Goal: Task Accomplishment & Management: Manage account settings

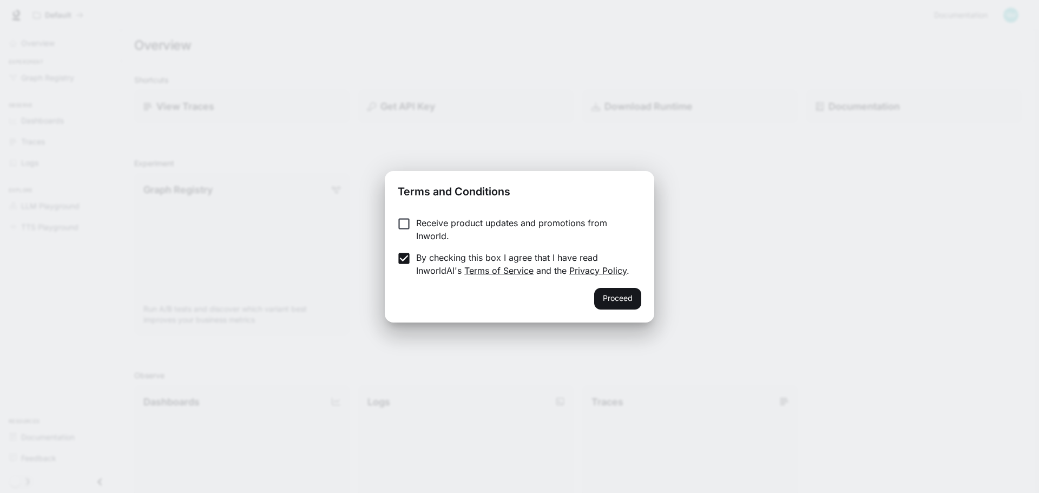
click at [623, 306] on button "Proceed" at bounding box center [617, 299] width 47 height 22
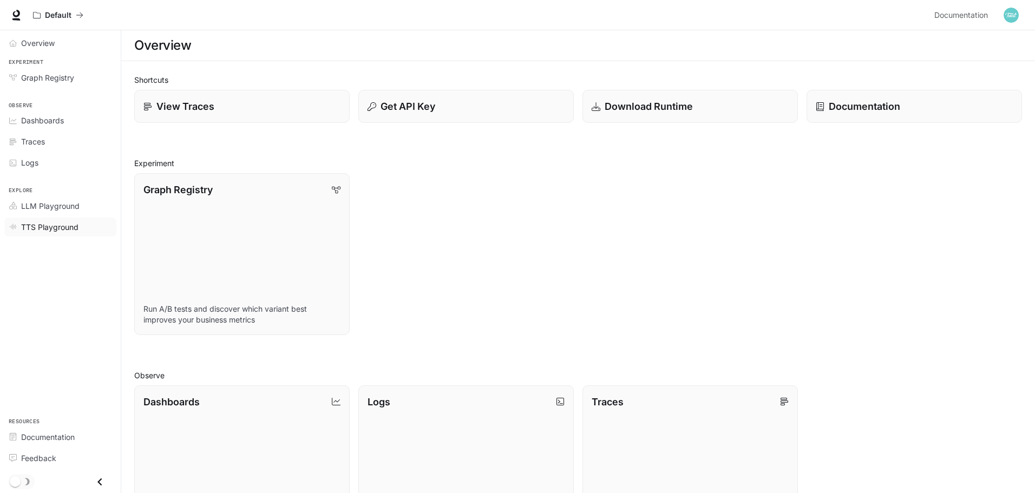
click at [55, 225] on span "TTS Playground" at bounding box center [49, 226] width 57 height 11
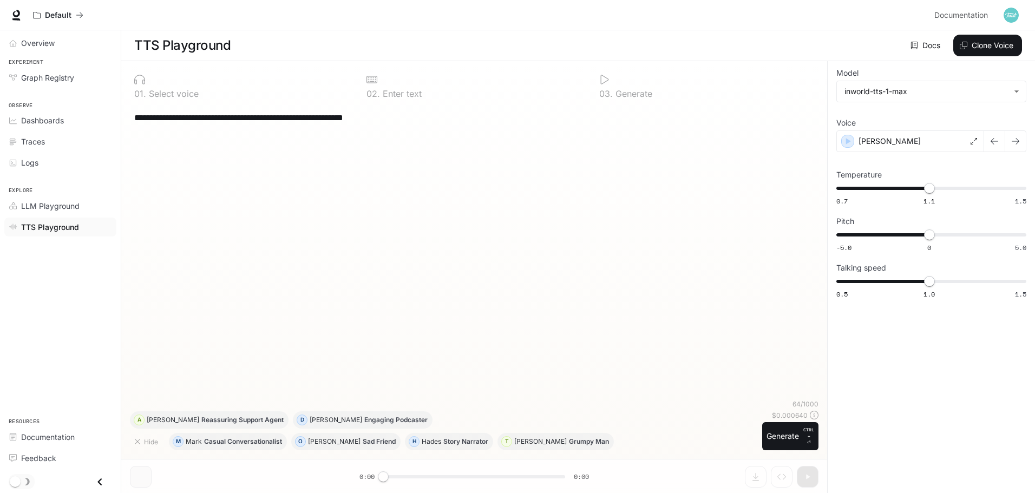
click at [154, 90] on p "Select voice" at bounding box center [172, 93] width 52 height 9
click at [200, 94] on div "0 1 . Select voice" at bounding box center [241, 93] width 215 height 9
click at [976, 48] on button "Clone Voice" at bounding box center [987, 46] width 69 height 22
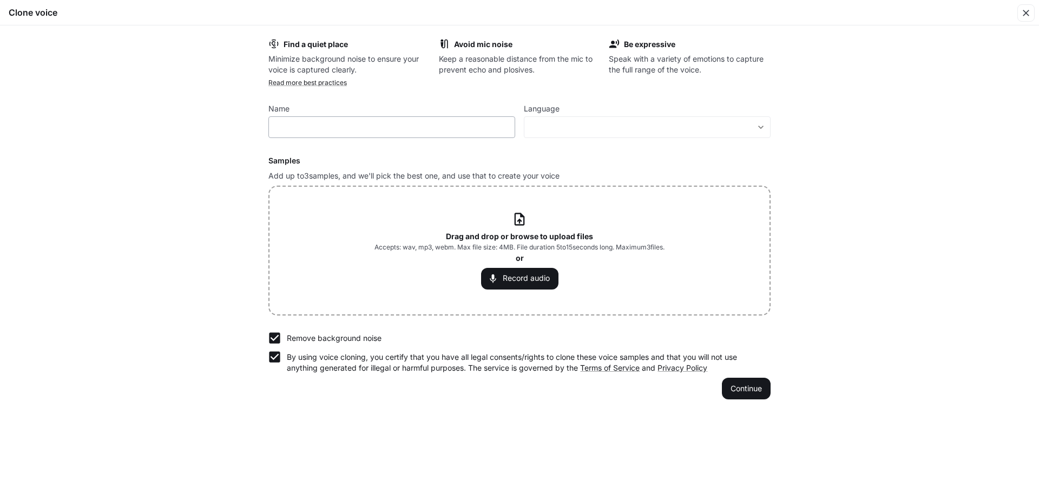
click at [333, 116] on div "​" at bounding box center [391, 127] width 247 height 22
click at [601, 124] on body "**********" at bounding box center [519, 247] width 1039 height 494
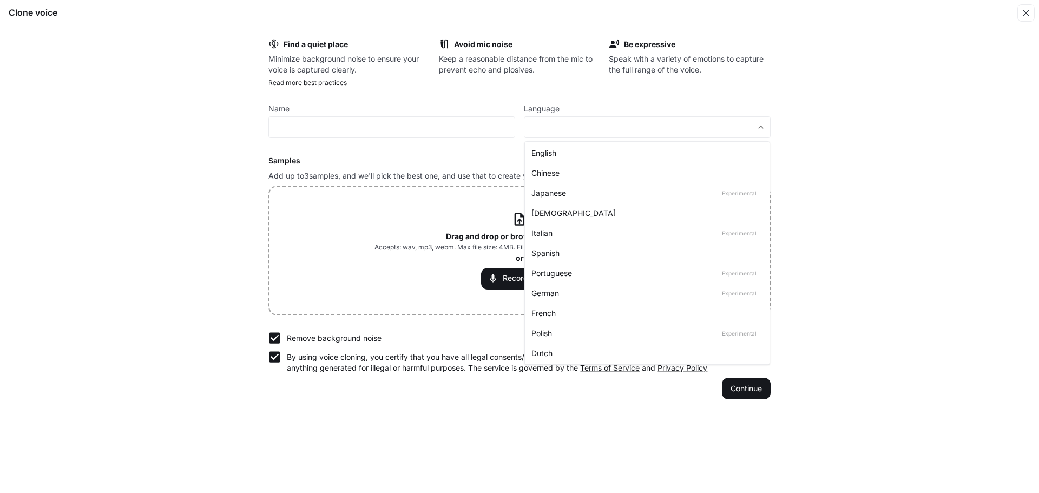
click at [418, 120] on div at bounding box center [519, 246] width 1039 height 493
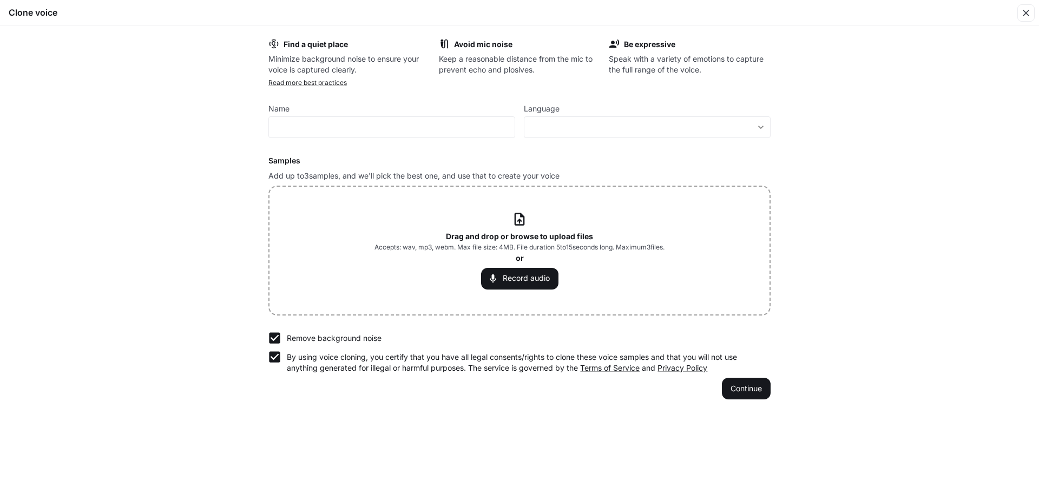
click at [441, 158] on h6 "Samples" at bounding box center [519, 160] width 502 height 11
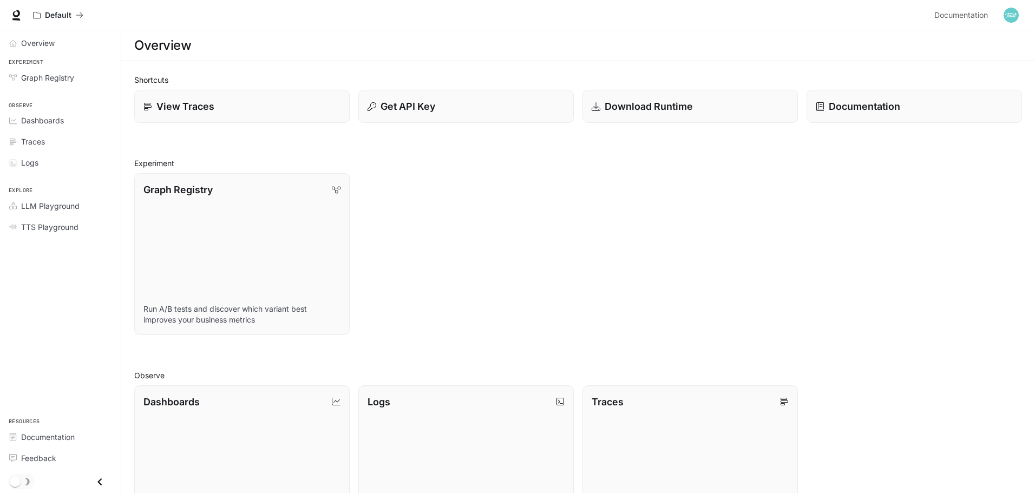
click at [1012, 13] on img "button" at bounding box center [1010, 15] width 15 height 15
click at [904, 83] on span "Billing" at bounding box center [943, 80] width 140 height 11
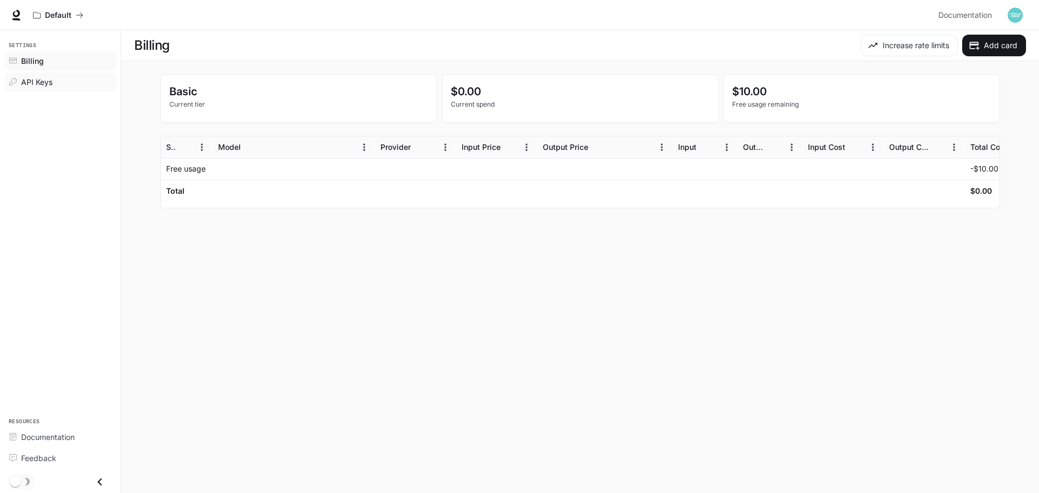
click at [27, 79] on span "API Keys" at bounding box center [36, 81] width 31 height 11
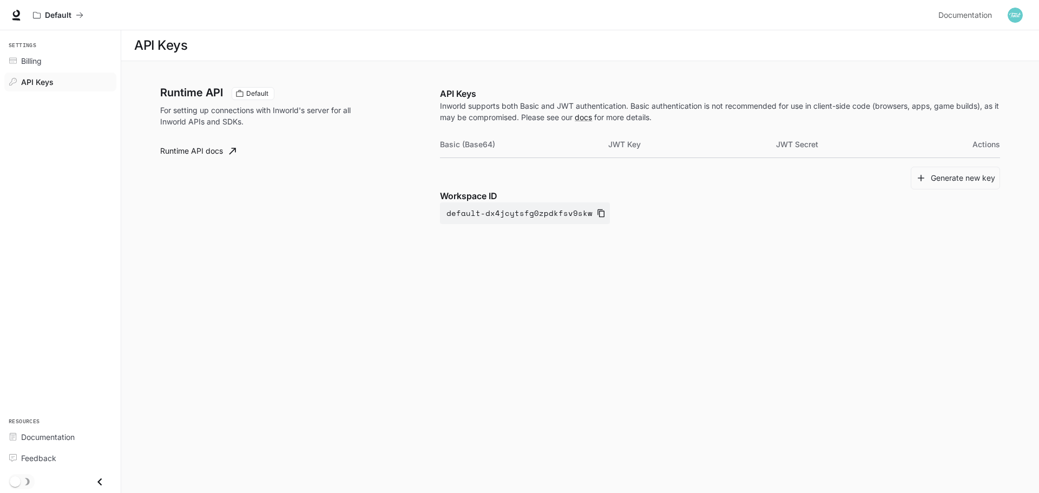
click at [225, 119] on p "For setting up connections with Inworld's server for all Inworld APIs and SDKs." at bounding box center [261, 115] width 203 height 23
drag, startPoint x: 247, startPoint y: 121, endPoint x: 153, endPoint y: 108, distance: 94.4
click at [153, 108] on div "Runtime API Default For setting up connections with Inworld's server for all In…" at bounding box center [580, 166] width 866 height 211
click at [24, 62] on span "Billing" at bounding box center [31, 60] width 21 height 11
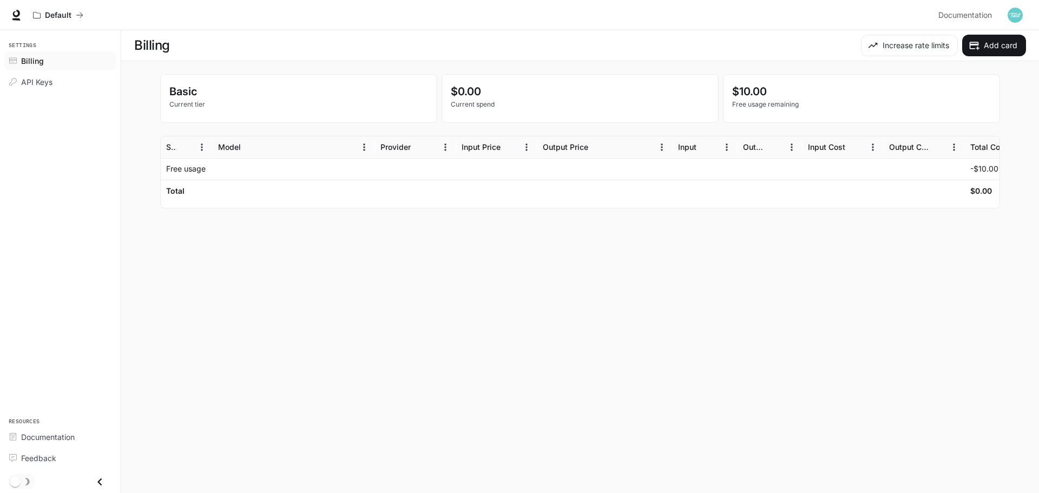
click at [1014, 10] on img "button" at bounding box center [1015, 15] width 15 height 15
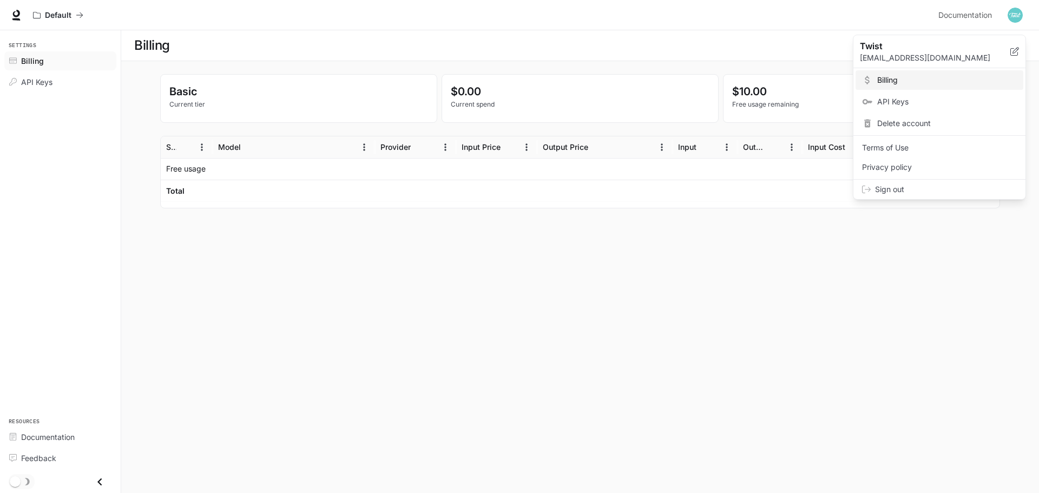
click at [905, 18] on div at bounding box center [519, 246] width 1039 height 493
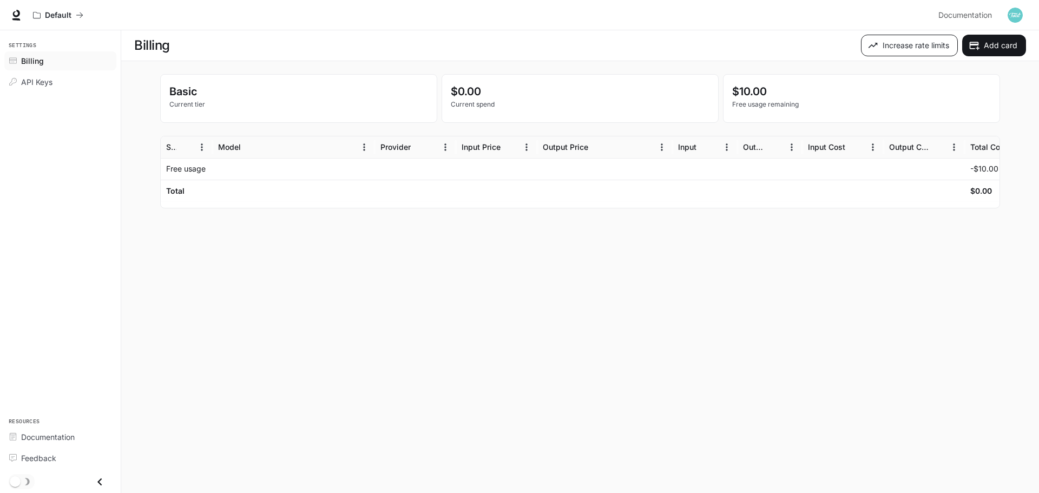
click at [911, 51] on button "Increase rate limits" at bounding box center [909, 46] width 97 height 22
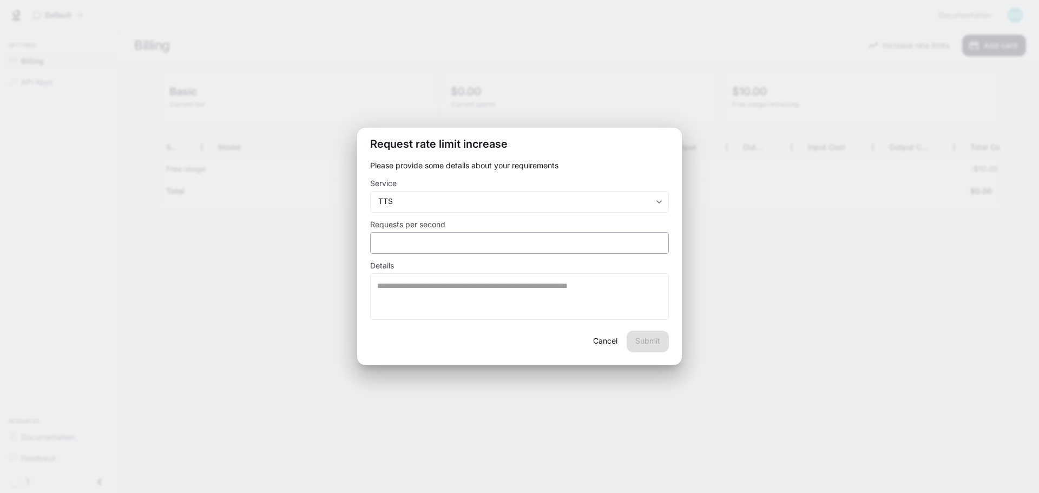
click at [422, 248] on div "* ​" at bounding box center [519, 243] width 299 height 22
click at [488, 306] on textarea at bounding box center [519, 296] width 285 height 32
click at [601, 345] on button "Cancel" at bounding box center [605, 342] width 35 height 22
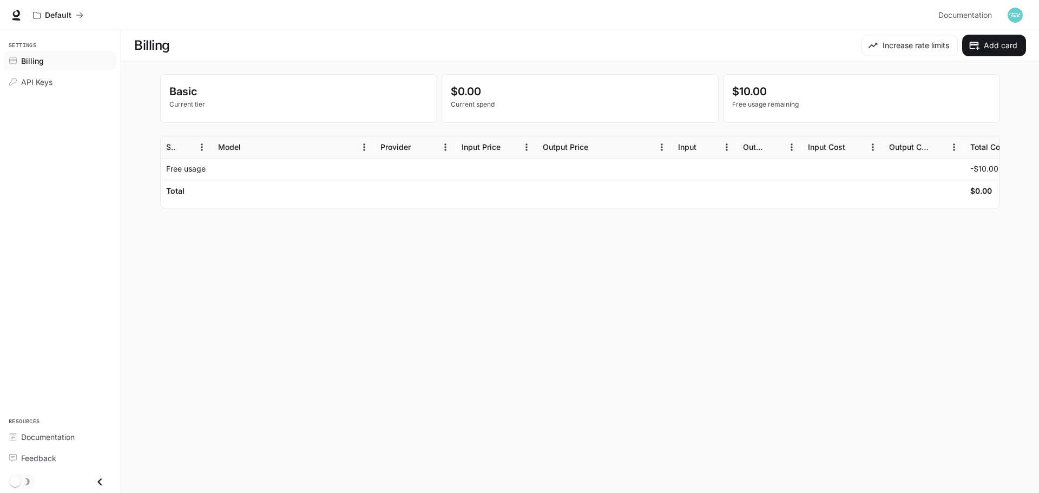
click at [1016, 16] on img "button" at bounding box center [1015, 15] width 15 height 15
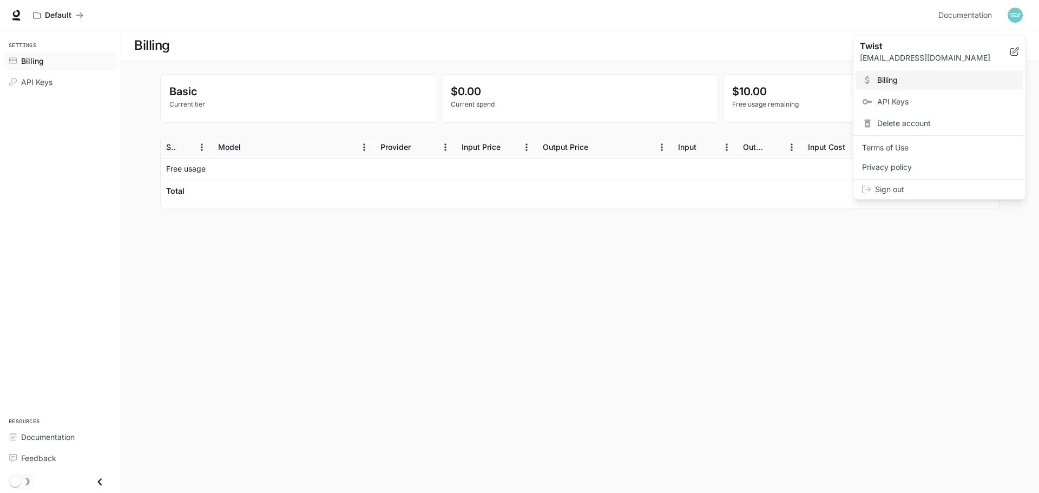
click at [973, 17] on div at bounding box center [519, 246] width 1039 height 493
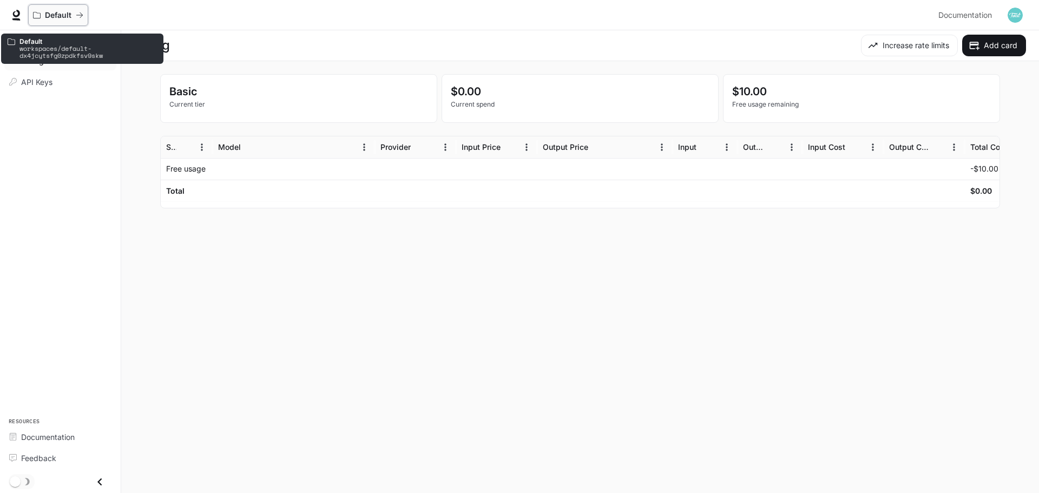
click at [49, 16] on p "Default" at bounding box center [58, 15] width 27 height 9
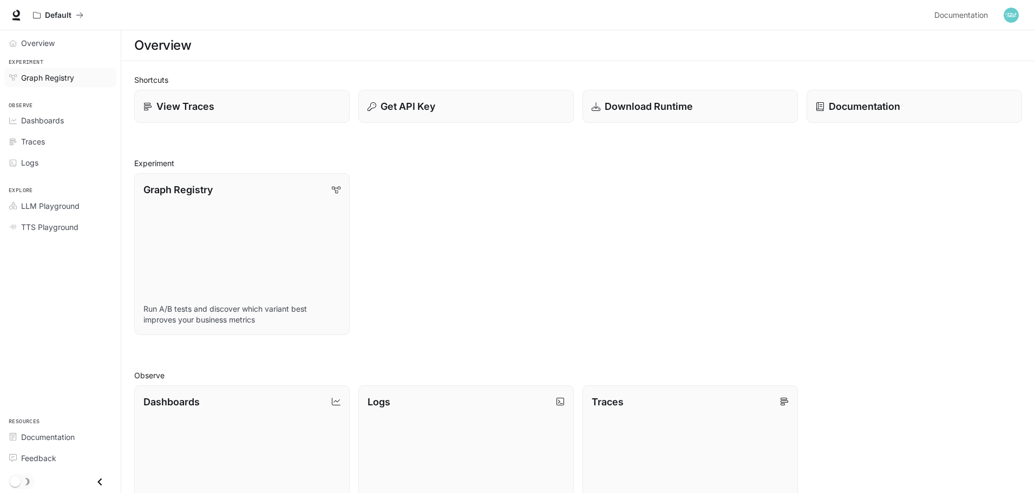
click at [58, 76] on span "Graph Registry" at bounding box center [47, 77] width 53 height 11
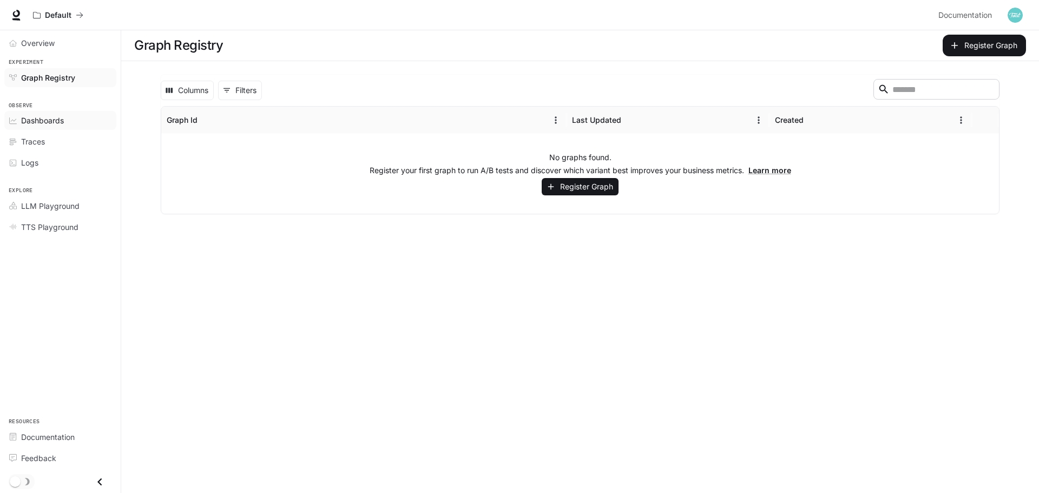
click at [43, 117] on span "Dashboards" at bounding box center [42, 120] width 43 height 11
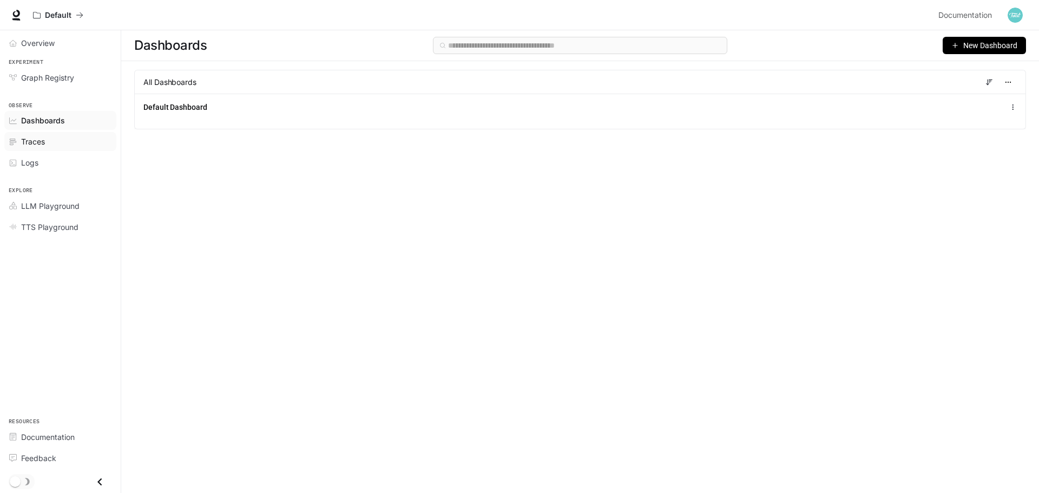
click at [37, 142] on span "Traces" at bounding box center [33, 141] width 24 height 11
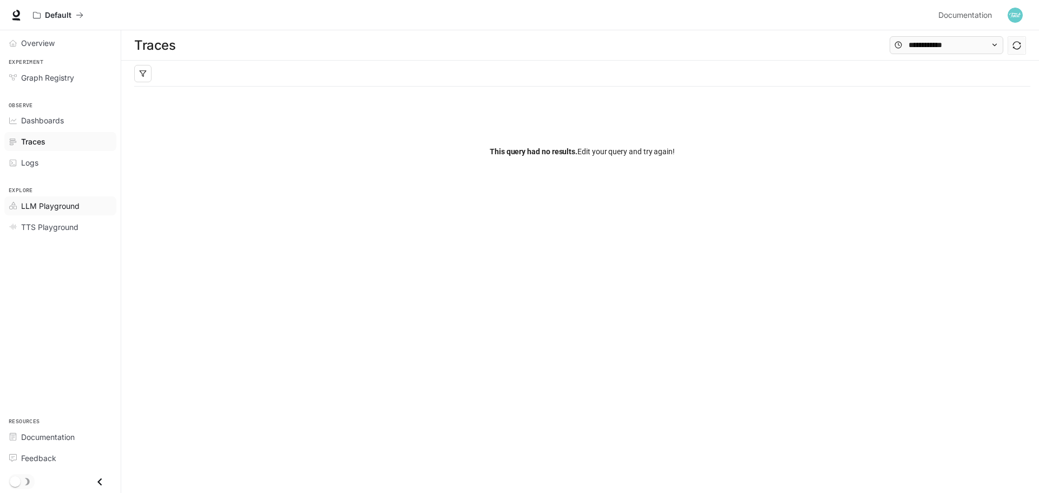
click at [43, 203] on span "LLM Playground" at bounding box center [50, 205] width 58 height 11
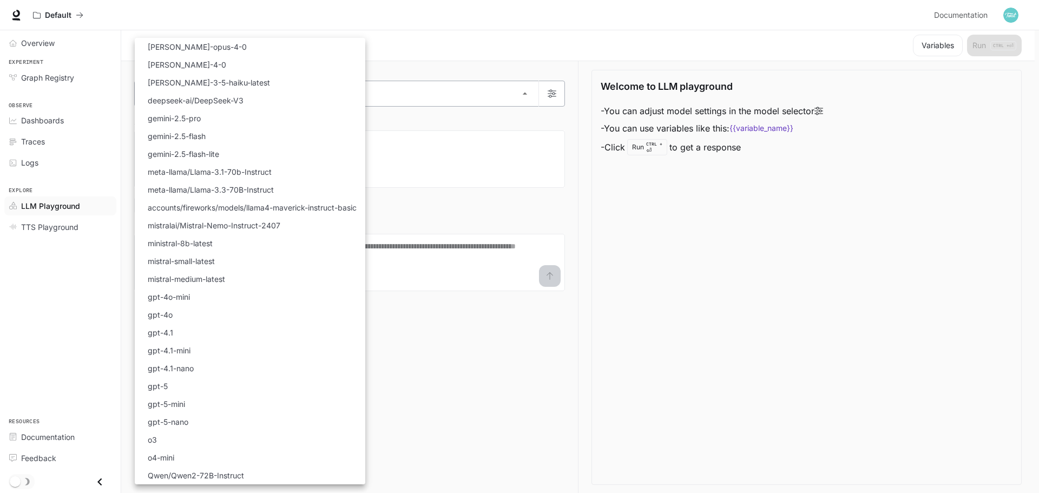
click at [175, 103] on body "Skip to main content Default Documentation Documentation Portal Overview Experi…" at bounding box center [519, 247] width 1039 height 494
click at [785, 180] on div at bounding box center [519, 246] width 1039 height 493
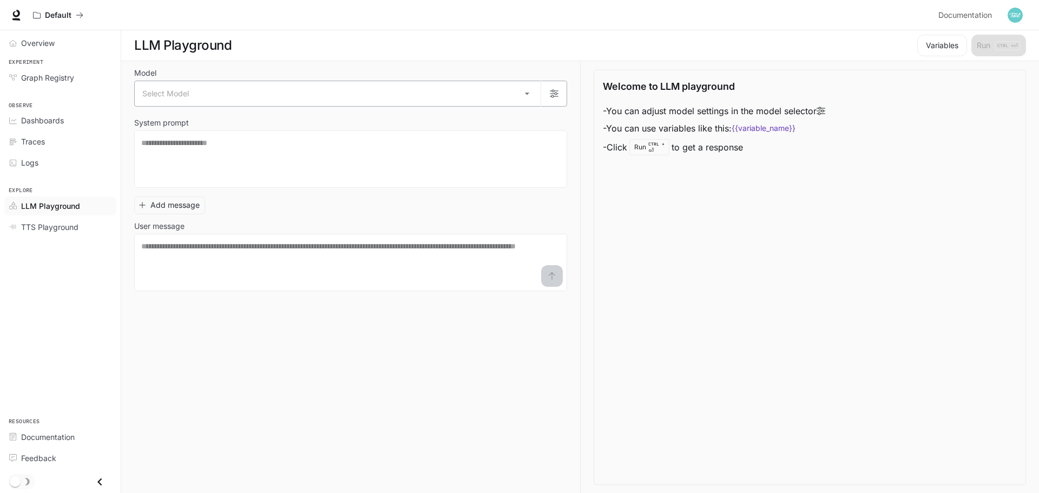
click at [529, 98] on body "Skip to main content Default Documentation Documentation Portal Overview Experi…" at bounding box center [519, 247] width 1039 height 494
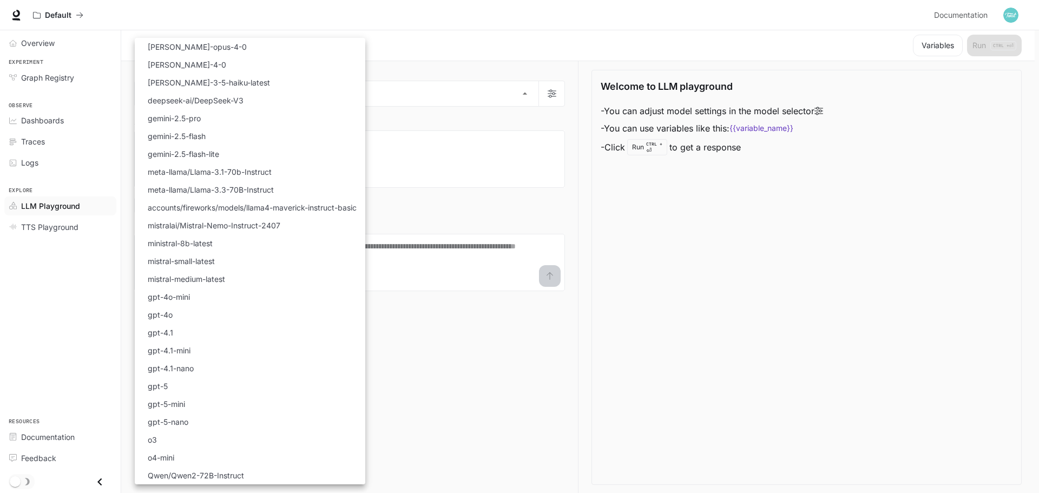
drag, startPoint x: 546, startPoint y: 90, endPoint x: 553, endPoint y: 93, distance: 7.7
click at [546, 90] on div at bounding box center [519, 246] width 1039 height 493
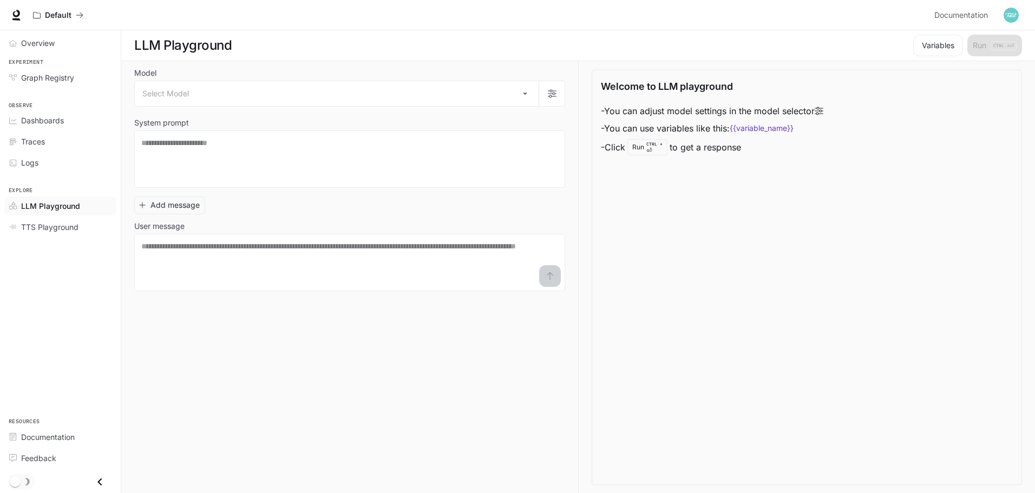
click at [553, 93] on div "Select Model [PERSON_NAME]-opus-4-0 [PERSON_NAME]-4-0 [PERSON_NAME]-3-5-haiku-l…" at bounding box center [517, 246] width 1035 height 493
click at [547, 100] on button "button" at bounding box center [551, 94] width 26 height 26
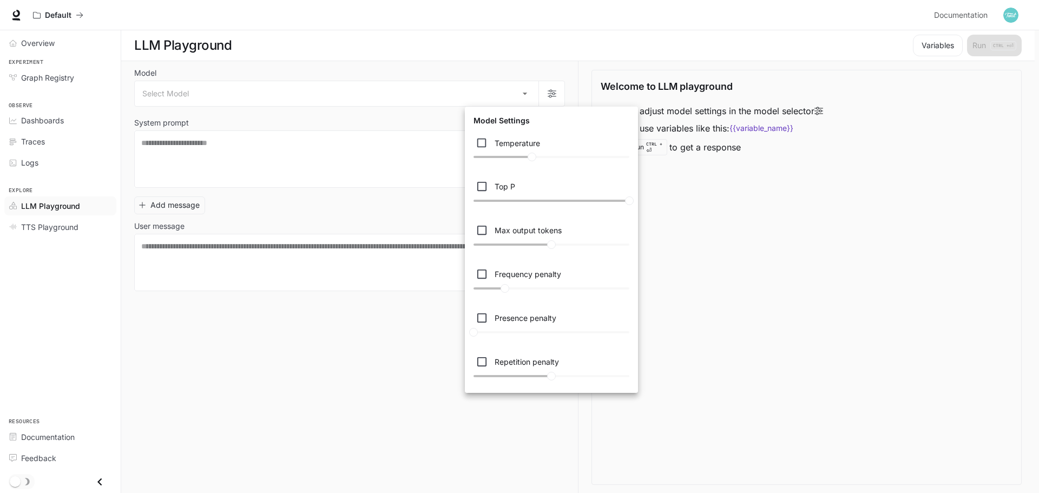
click at [411, 116] on div at bounding box center [519, 246] width 1039 height 493
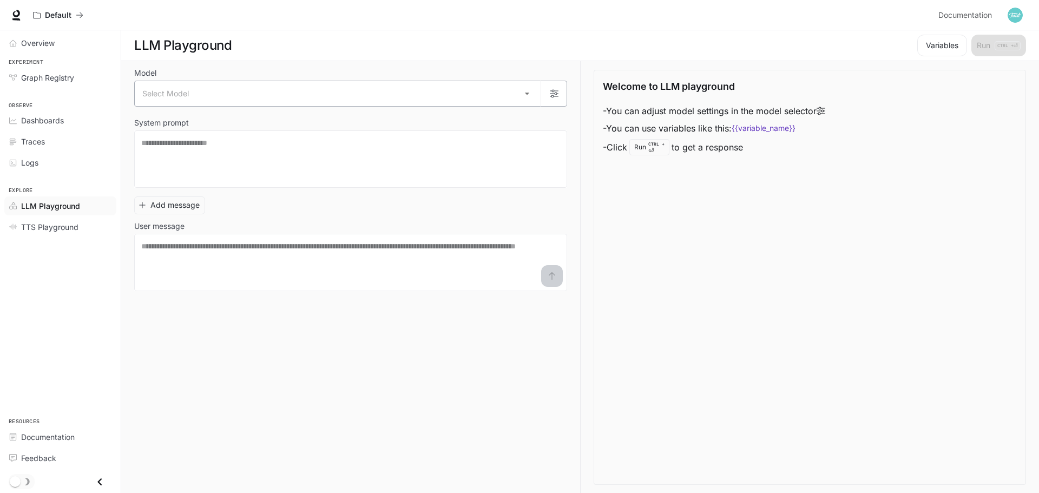
click at [526, 97] on body "Skip to main content Default Documentation Documentation Portal Overview Experi…" at bounding box center [519, 247] width 1039 height 494
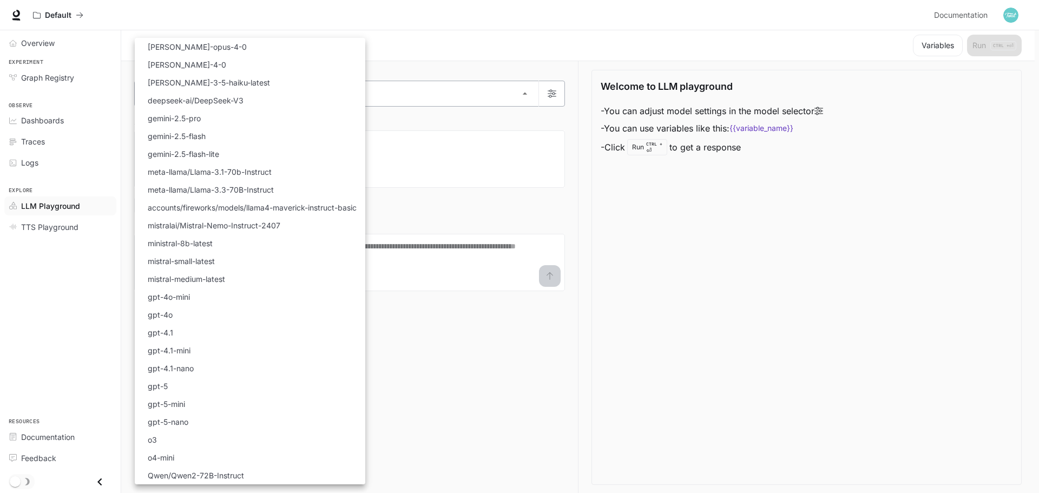
click at [526, 97] on div at bounding box center [519, 246] width 1039 height 493
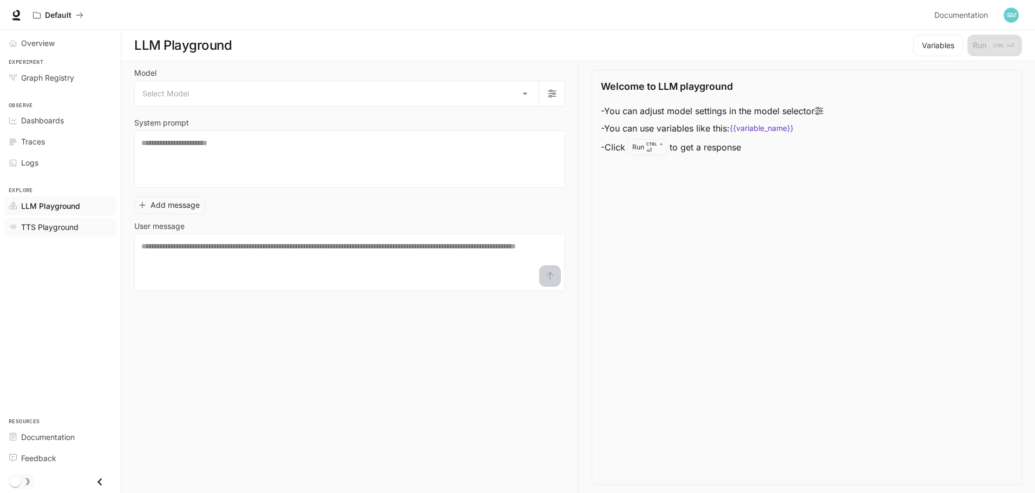
click at [55, 229] on span "TTS Playground" at bounding box center [49, 226] width 57 height 11
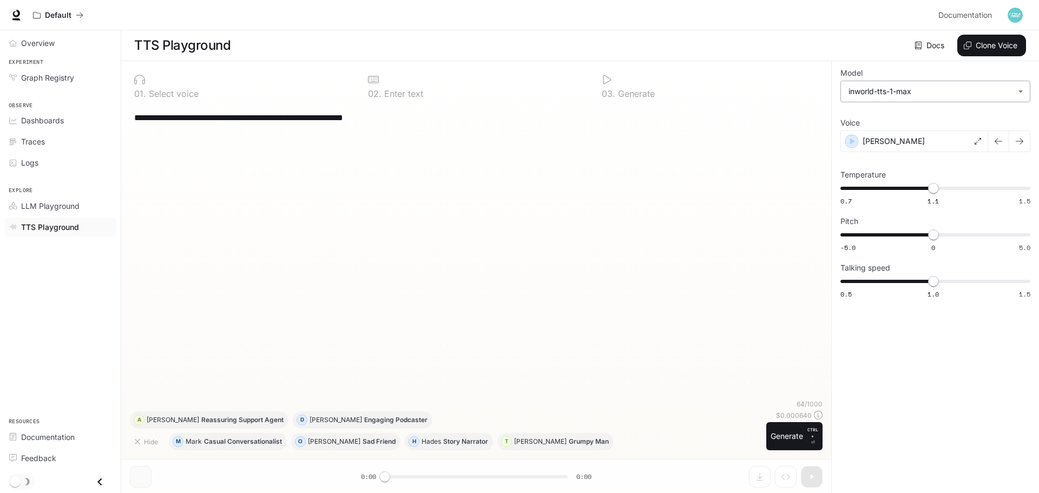
click at [998, 94] on body "**********" at bounding box center [519, 247] width 1039 height 494
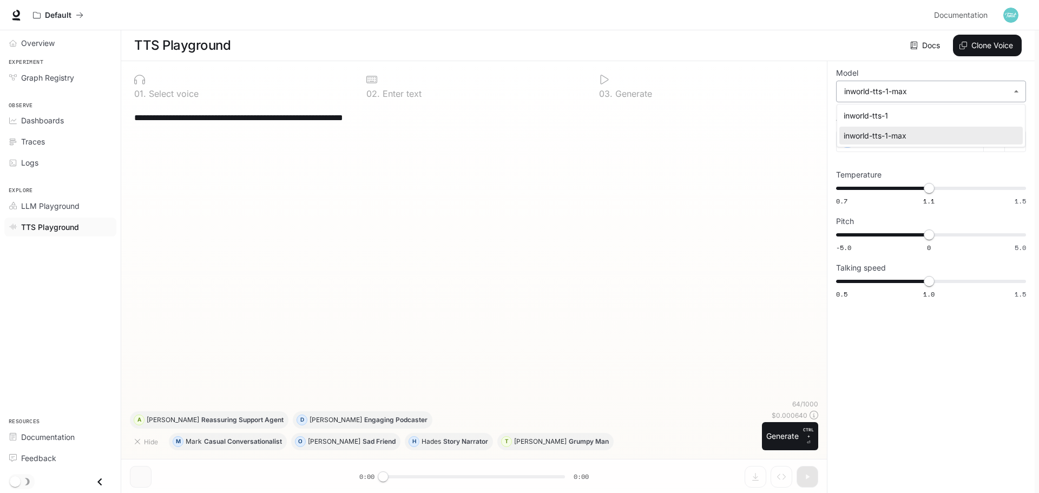
click at [998, 94] on div at bounding box center [519, 246] width 1039 height 493
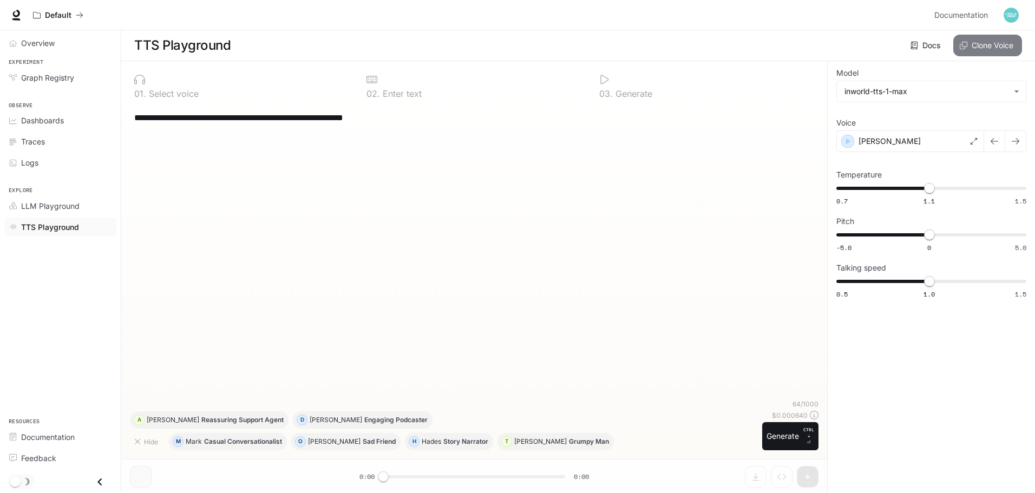
click at [964, 48] on icon "button" at bounding box center [964, 46] width 8 height 8
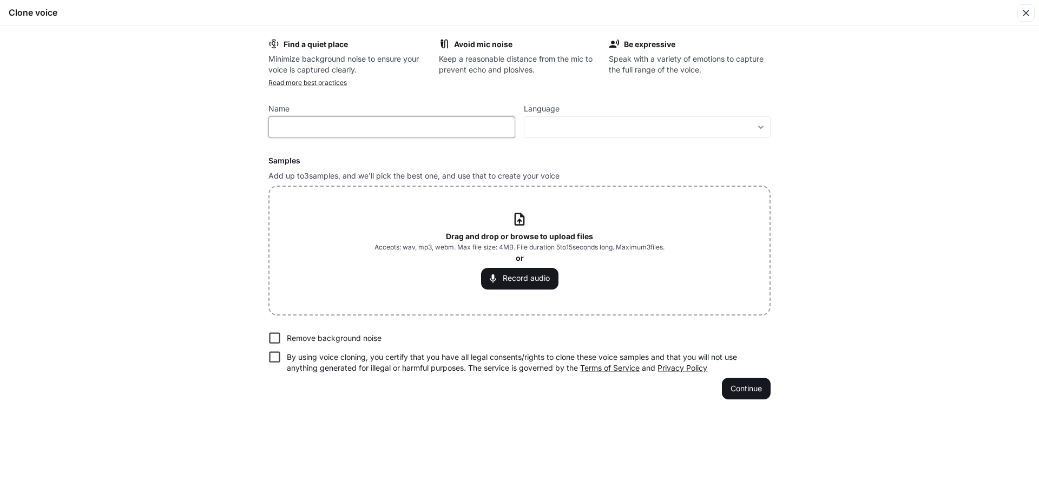
click at [376, 123] on input "text" at bounding box center [392, 127] width 246 height 11
click at [646, 124] on body "**********" at bounding box center [519, 247] width 1039 height 494
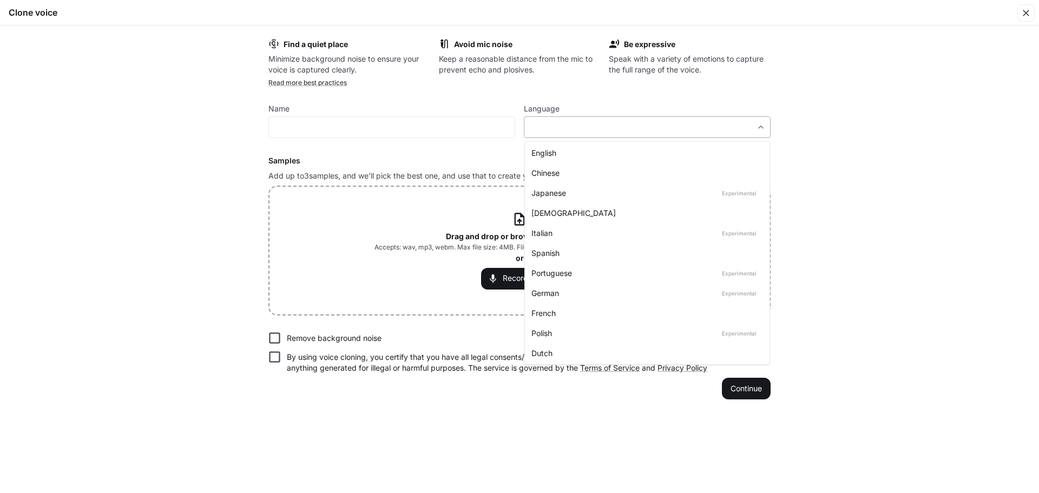
click at [646, 124] on div at bounding box center [519, 246] width 1039 height 493
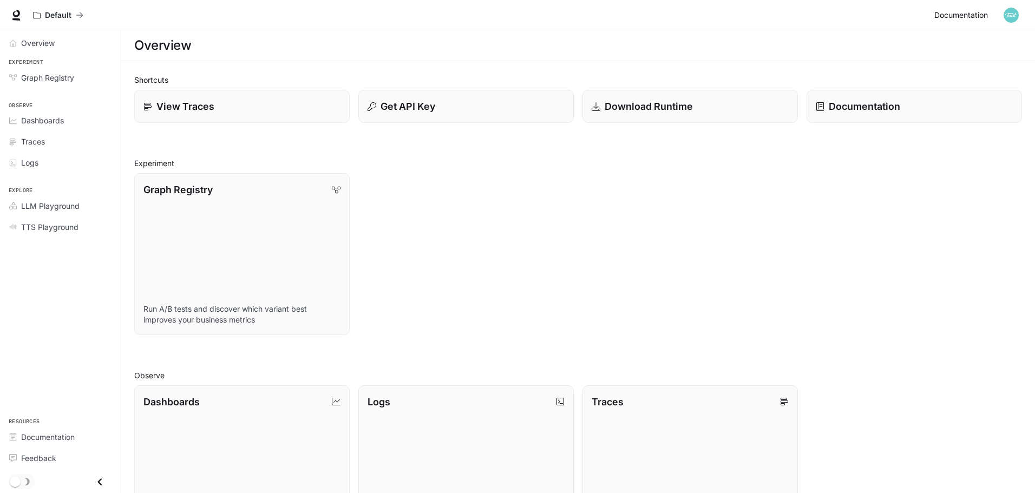
click at [949, 11] on span "Documentation" at bounding box center [961, 16] width 54 height 14
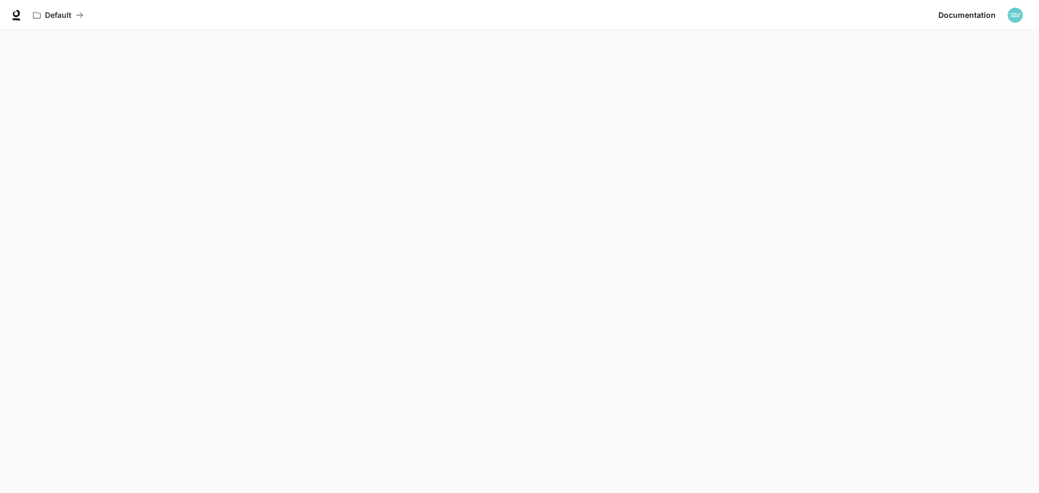
click at [1014, 17] on img "button" at bounding box center [1015, 15] width 15 height 15
click at [906, 101] on span "API Keys" at bounding box center [947, 101] width 140 height 11
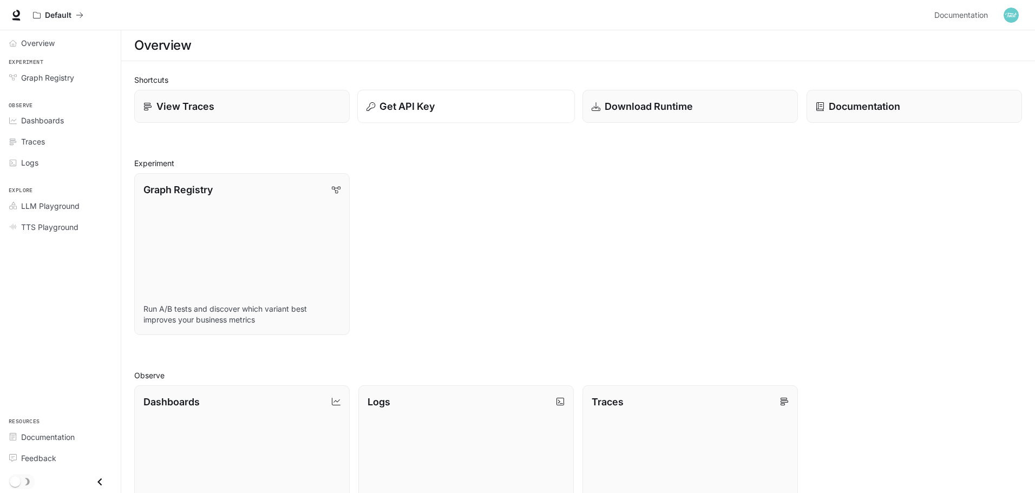
click at [416, 103] on p "Get API Key" at bounding box center [406, 106] width 55 height 15
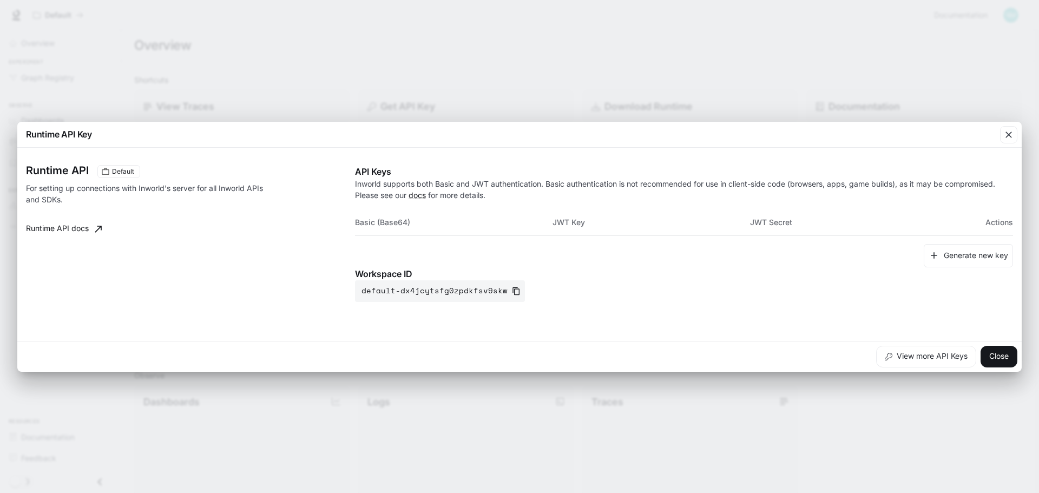
click at [429, 229] on th "Basic (Base64)" at bounding box center [454, 222] width 198 height 26
click at [419, 227] on th "Basic (Base64)" at bounding box center [454, 222] width 198 height 26
click at [392, 214] on th "Basic (Base64)" at bounding box center [454, 222] width 198 height 26
click at [391, 222] on th "Basic (Base64)" at bounding box center [454, 222] width 198 height 26
click at [547, 219] on th "Basic (Base64)" at bounding box center [454, 222] width 198 height 26
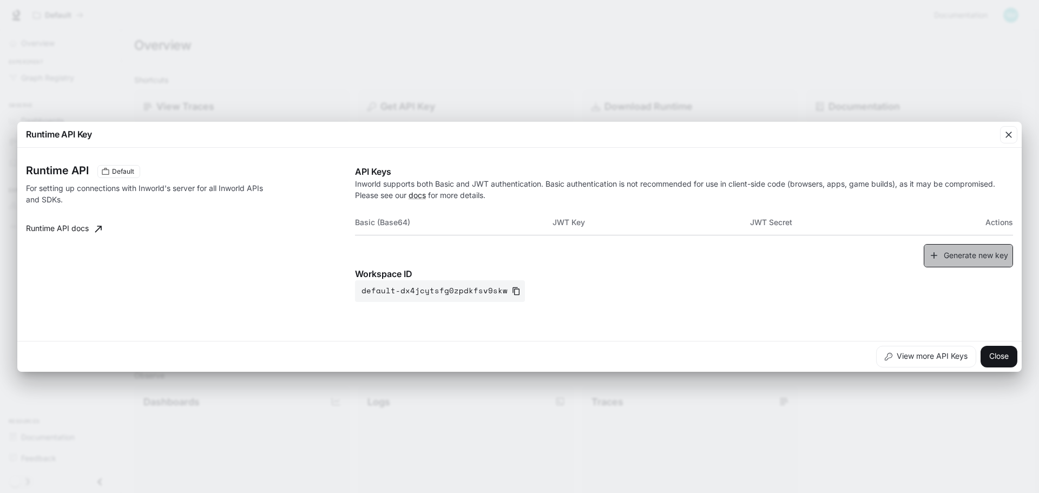
click at [976, 254] on button "Generate new key" at bounding box center [968, 255] width 89 height 23
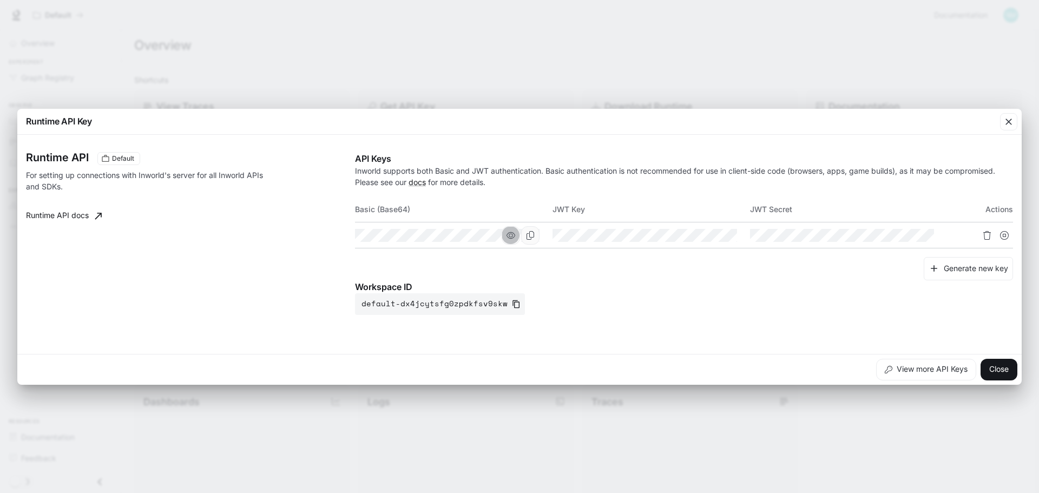
click at [511, 235] on icon "button" at bounding box center [511, 235] width 9 height 9
click at [708, 235] on icon "button" at bounding box center [708, 235] width 9 height 9
click at [905, 235] on icon "button" at bounding box center [905, 235] width 9 height 9
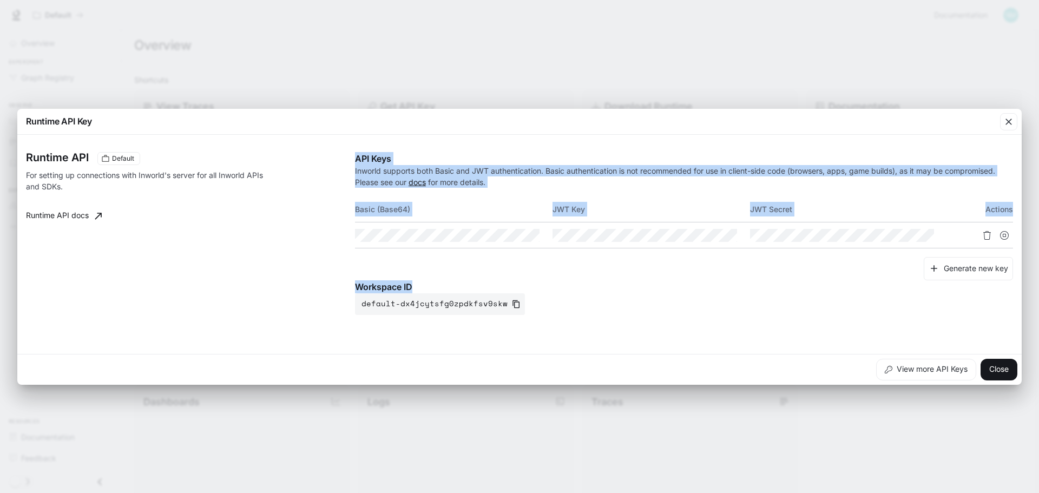
drag, startPoint x: 425, startPoint y: 288, endPoint x: 346, endPoint y: 282, distance: 79.8
click at [346, 282] on div "Runtime API Default For setting up connections with Inworld's server for all In…" at bounding box center [519, 244] width 987 height 211
click at [383, 287] on p "Workspace ID" at bounding box center [684, 286] width 658 height 13
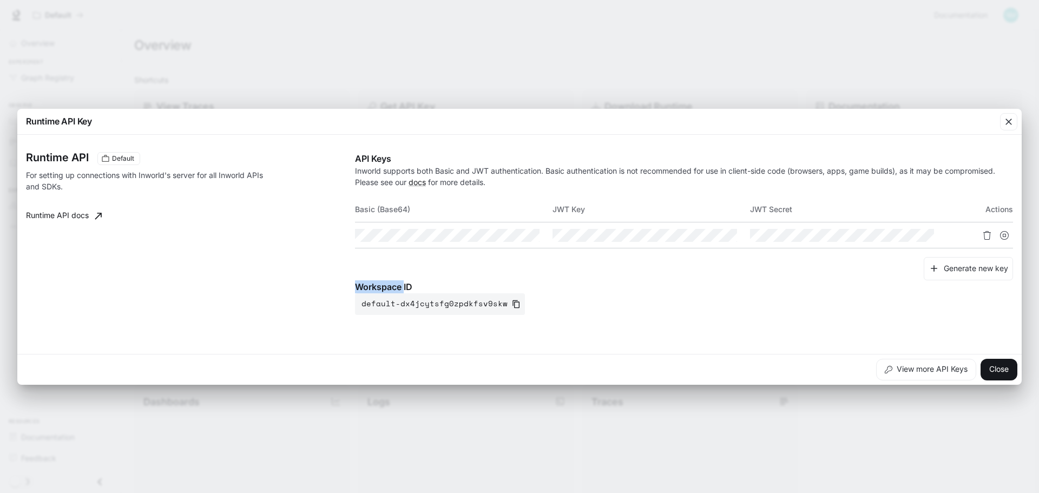
click at [383, 287] on p "Workspace ID" at bounding box center [684, 286] width 658 height 13
click at [504, 301] on button "default-dx4jcytsfg0zpdkfsv9skw" at bounding box center [440, 304] width 170 height 22
click at [533, 238] on icon "Copy Basic (Base64)" at bounding box center [530, 235] width 9 height 9
click at [728, 234] on icon "Copy Key" at bounding box center [728, 235] width 9 height 9
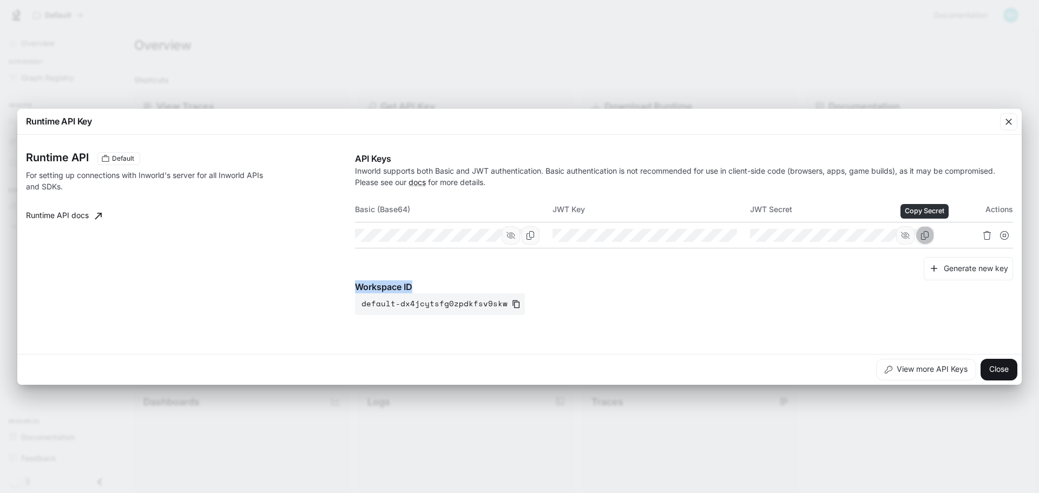
click at [925, 235] on icon "Copy Secret" at bounding box center [925, 235] width 9 height 9
click at [941, 356] on div "View more API Keys Close" at bounding box center [519, 369] width 1004 height 31
click at [928, 367] on button "View more API Keys" at bounding box center [926, 370] width 100 height 22
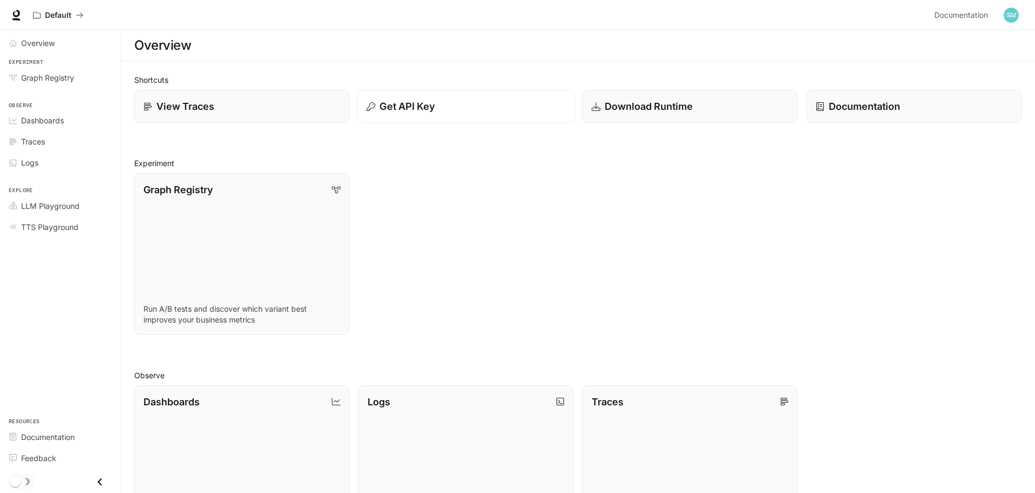
click at [476, 102] on div "Get API Key" at bounding box center [465, 106] width 199 height 15
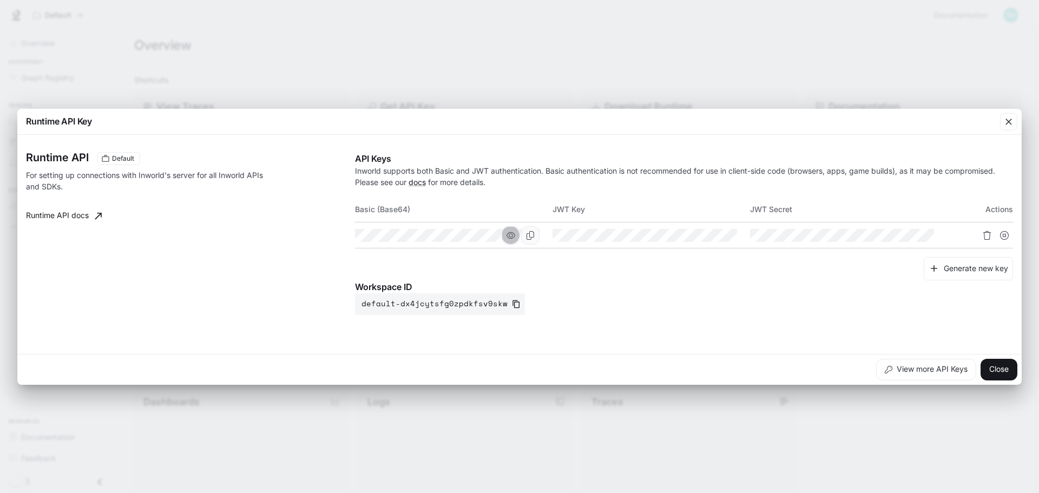
click at [507, 236] on icon "button" at bounding box center [511, 235] width 9 height 9
click at [1007, 123] on icon "button" at bounding box center [1008, 121] width 11 height 11
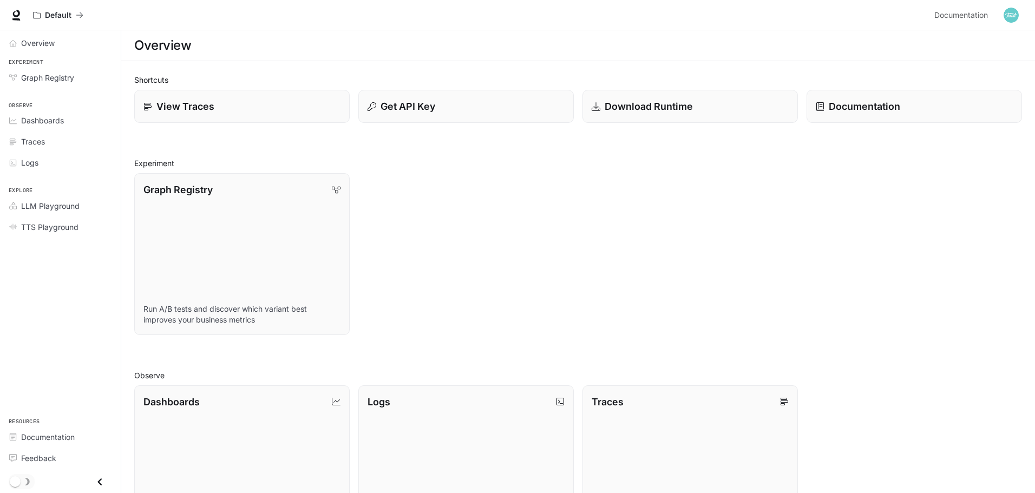
click at [1015, 20] on img "button" at bounding box center [1010, 15] width 15 height 15
click at [879, 97] on span "API Keys" at bounding box center [943, 101] width 140 height 11
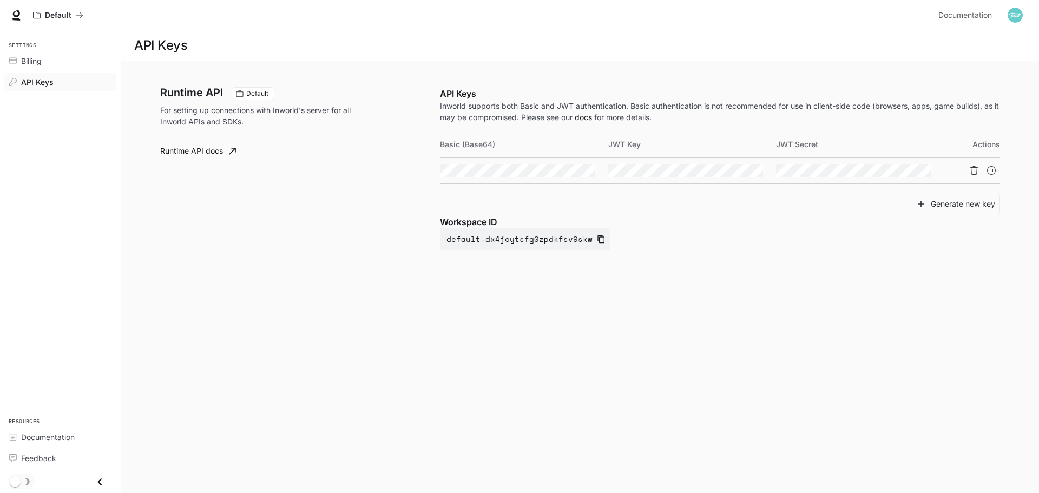
click at [45, 83] on span "API Keys" at bounding box center [37, 81] width 32 height 11
